Goal: Find specific page/section: Find specific page/section

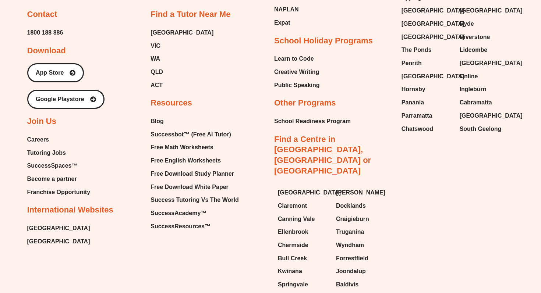
scroll to position [3103, 0]
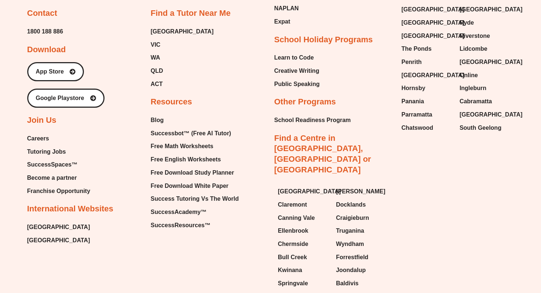
click at [41, 133] on span "Careers" at bounding box center [38, 138] width 22 height 11
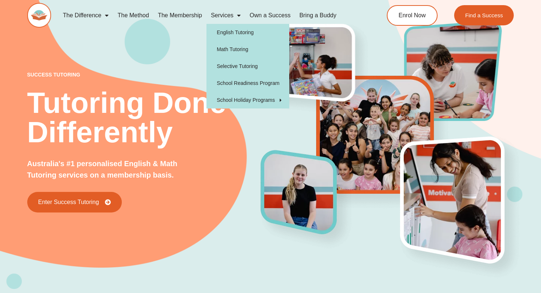
click at [237, 18] on span "Menu" at bounding box center [236, 15] width 7 height 13
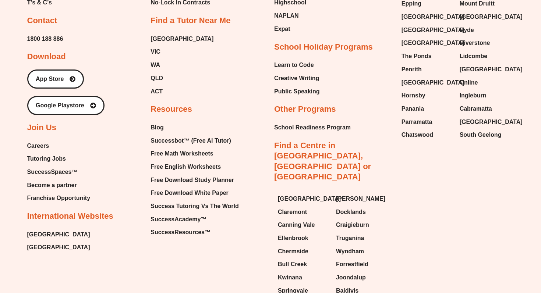
scroll to position [3121, 0]
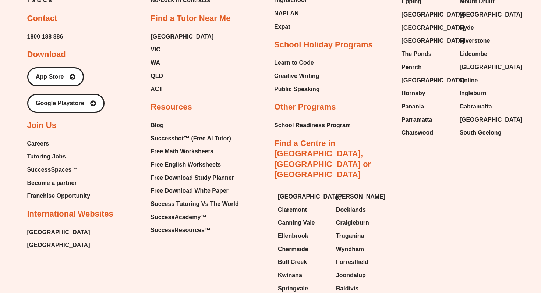
click at [39, 138] on span "Careers" at bounding box center [38, 143] width 22 height 11
